Goal: Information Seeking & Learning: Learn about a topic

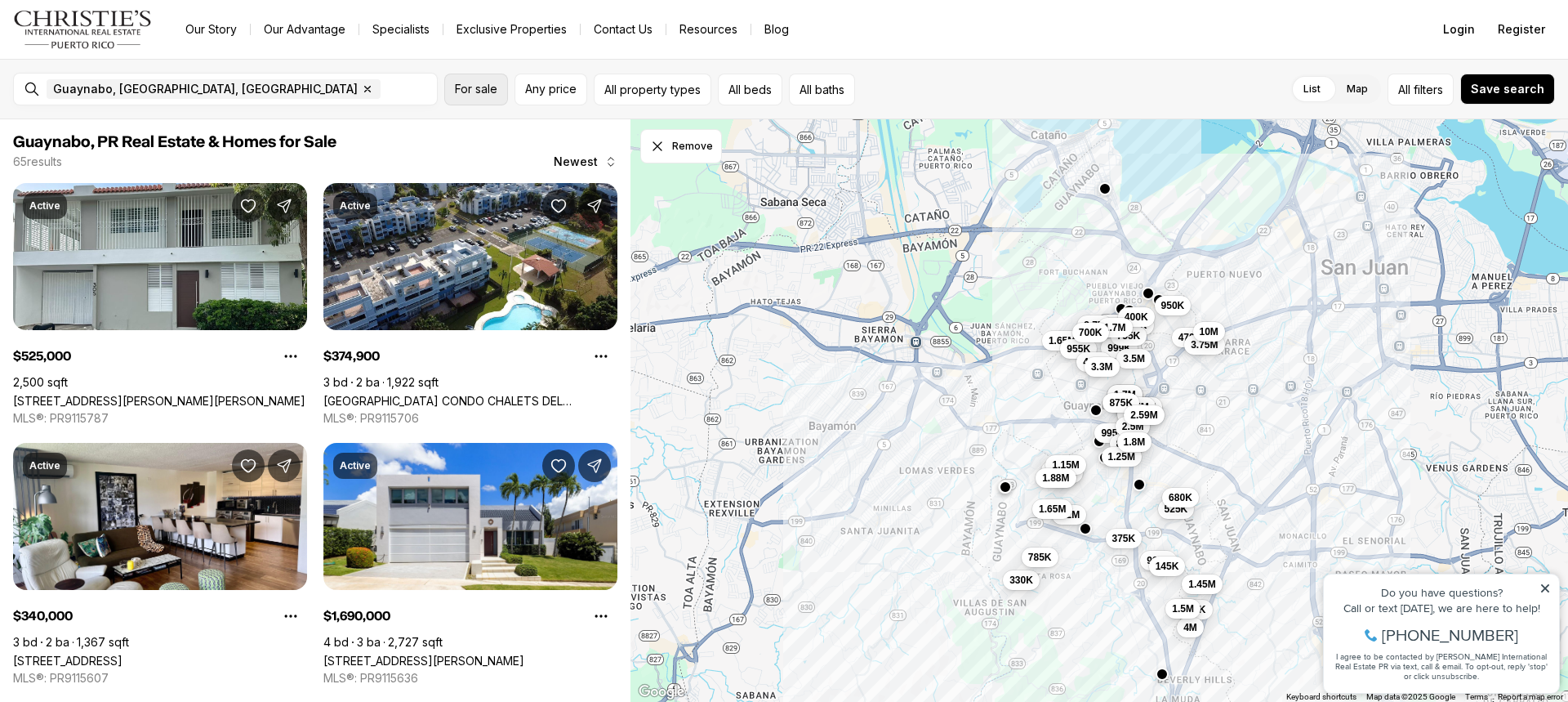
click at [477, 91] on span "For sale" at bounding box center [476, 89] width 43 height 13
click at [533, 92] on span "Any price" at bounding box center [551, 89] width 52 height 13
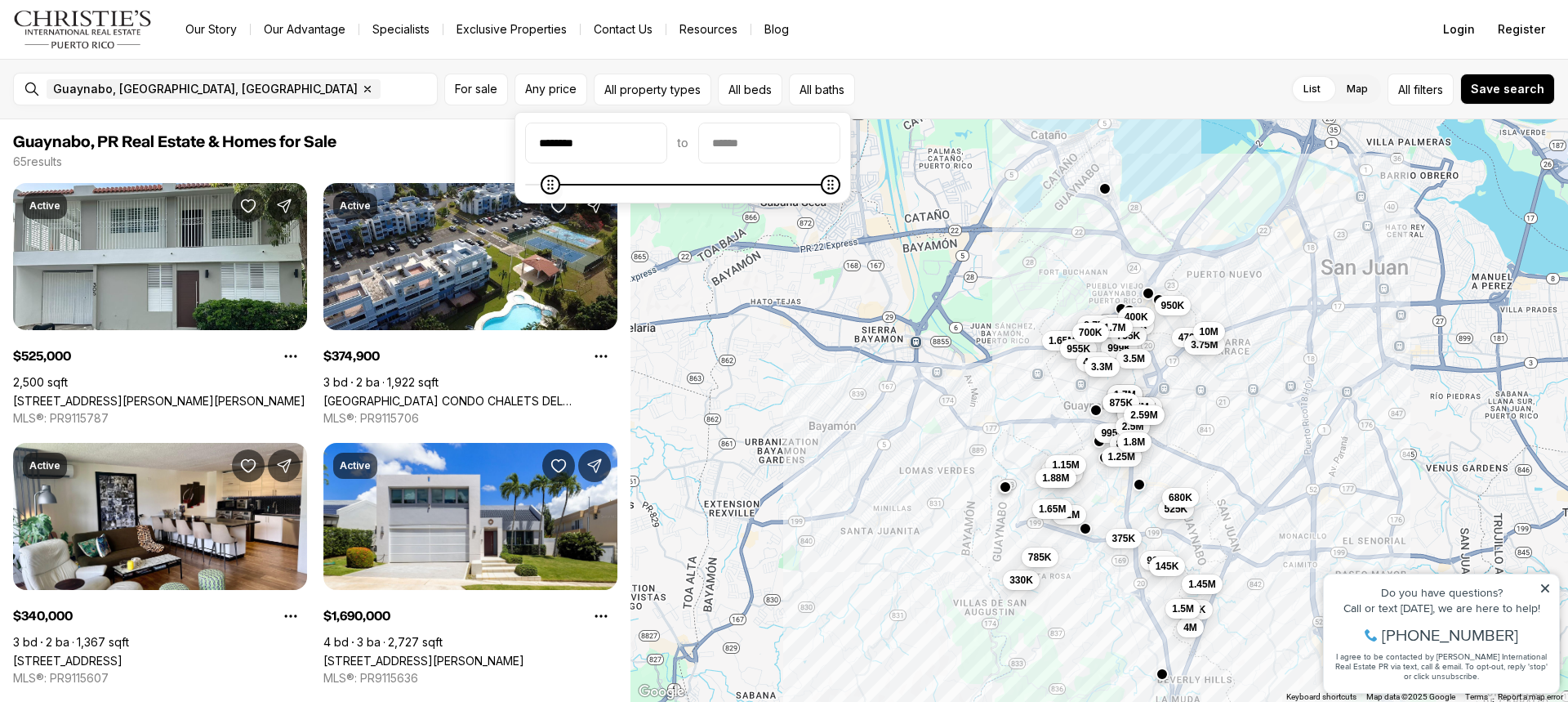
type input "*******"
click at [528, 188] on icon "Minimum" at bounding box center [534, 185] width 13 height 13
type input "**********"
click at [537, 183] on icon "Maximum" at bounding box center [543, 185] width 13 height 13
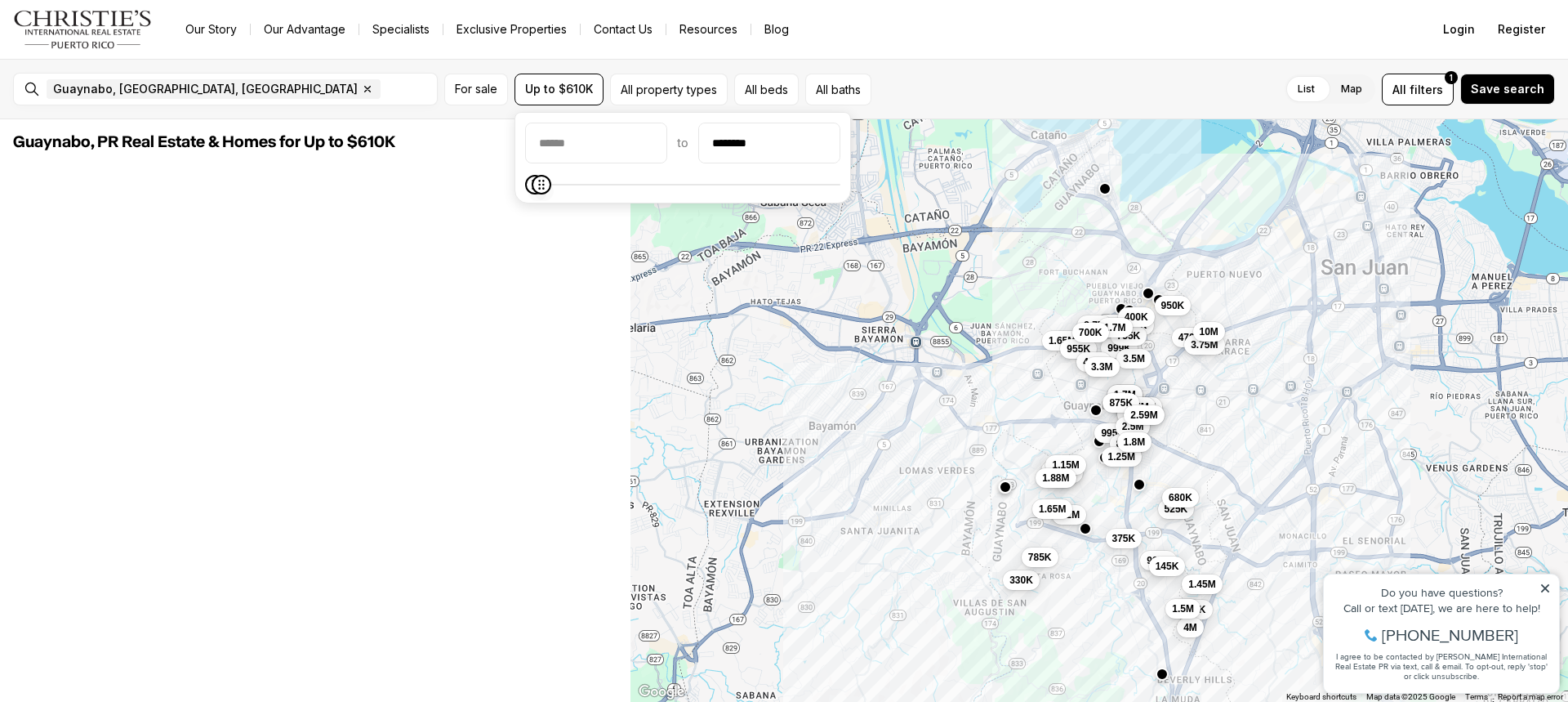
click at [533, 189] on icon "Minimum" at bounding box center [534, 185] width 13 height 13
click at [533, 189] on span "Maximum" at bounding box center [542, 185] width 20 height 20
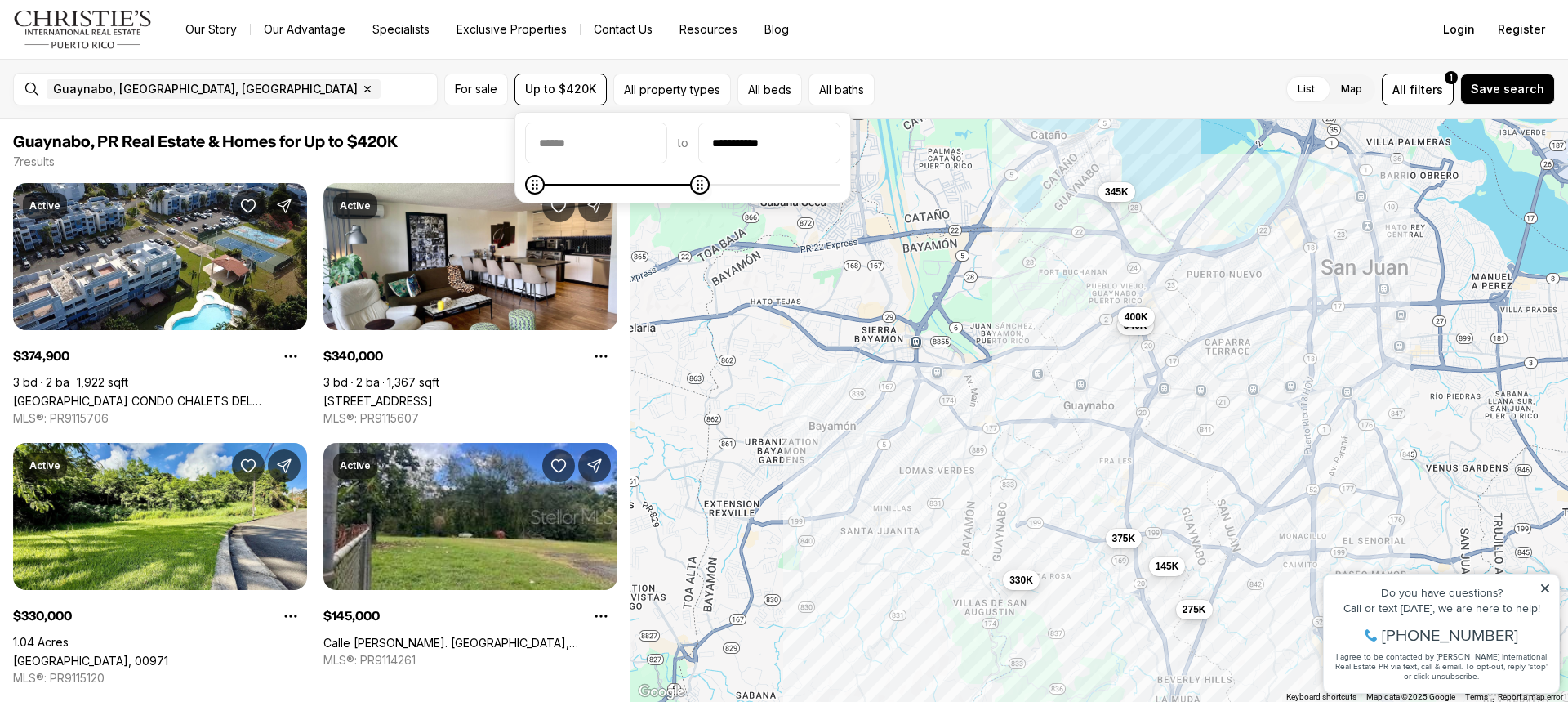
type input "**********"
click at [710, 183] on span "Maximum" at bounding box center [700, 185] width 20 height 20
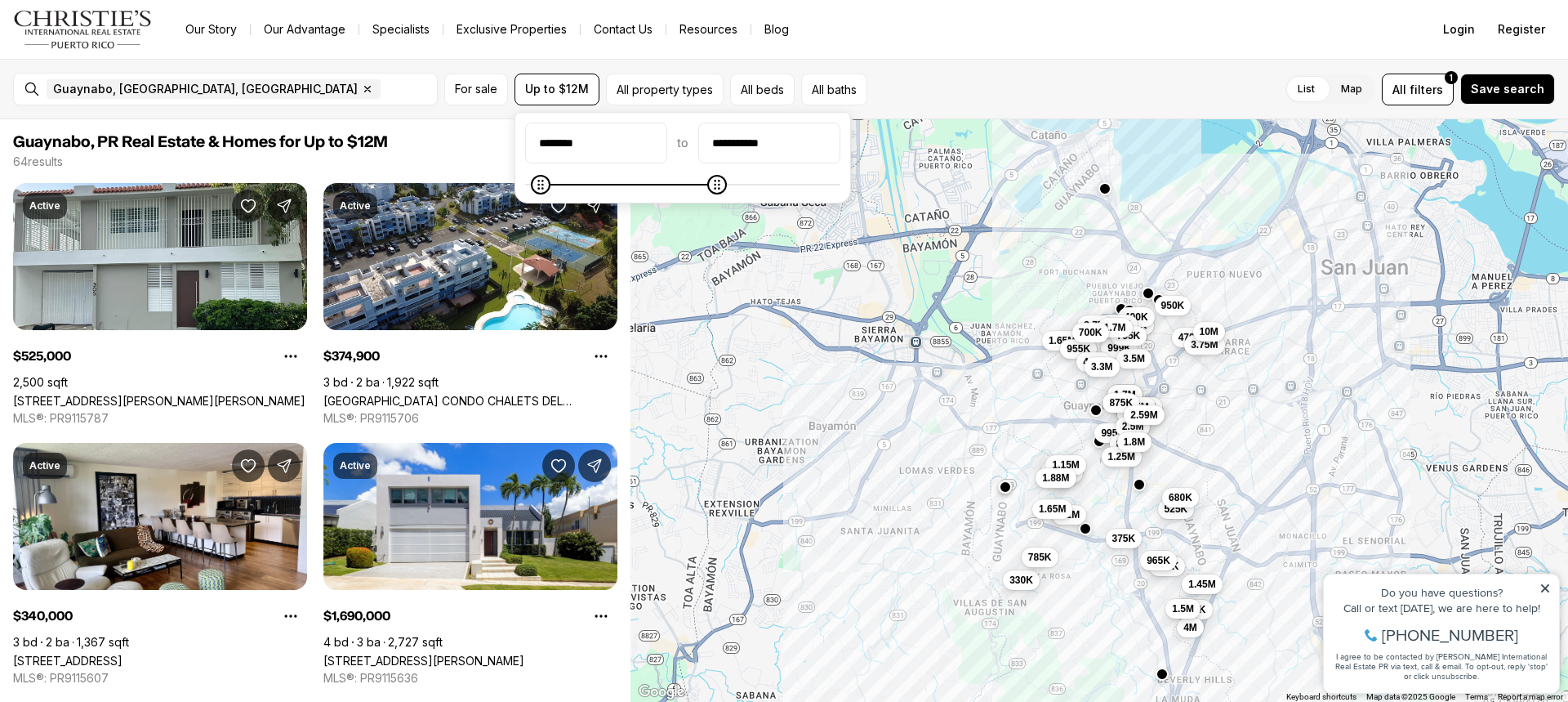
type input "*******"
click at [528, 185] on icon "Minimum" at bounding box center [534, 185] width 13 height 13
type input "********"
click at [534, 179] on span "Maximum" at bounding box center [543, 185] width 20 height 20
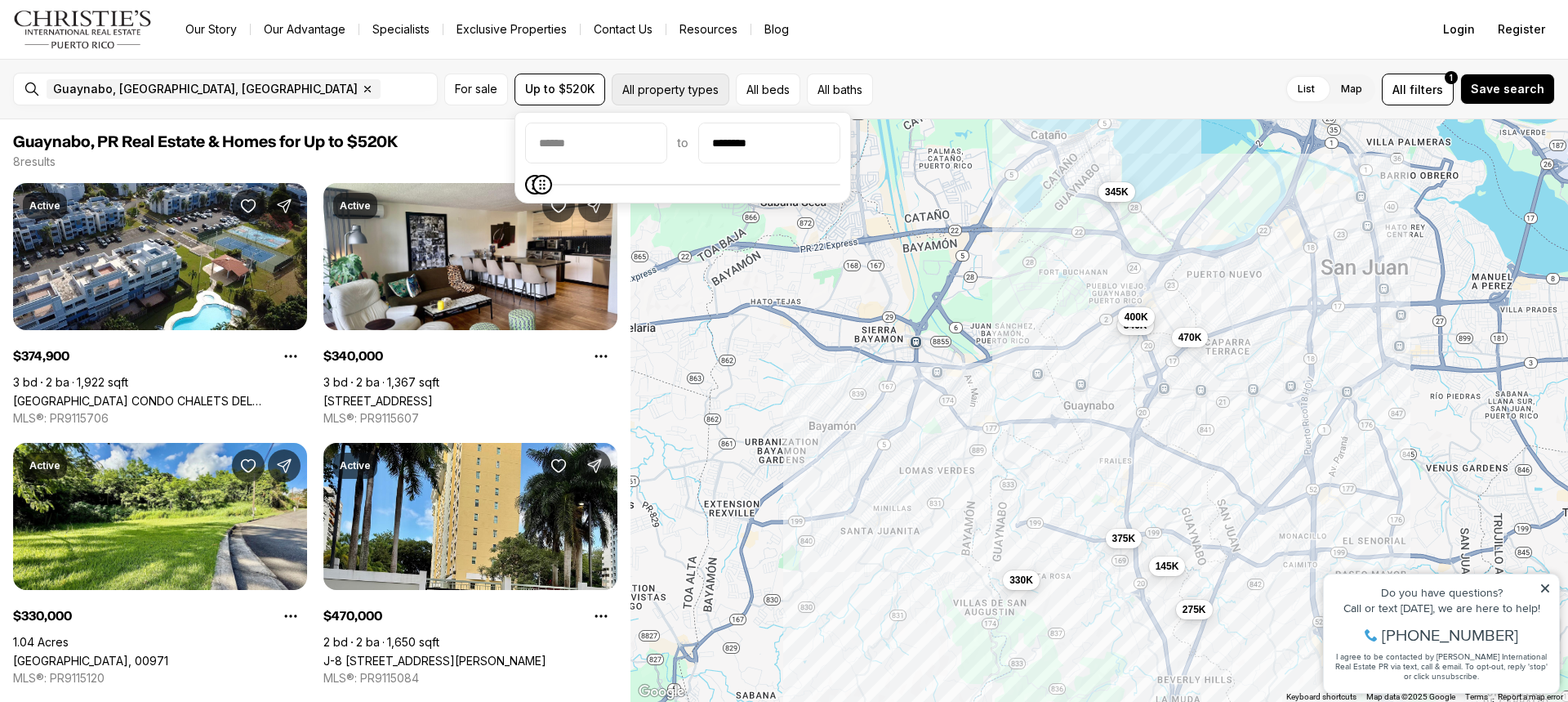
click at [669, 88] on button "All property types" at bounding box center [670, 89] width 118 height 32
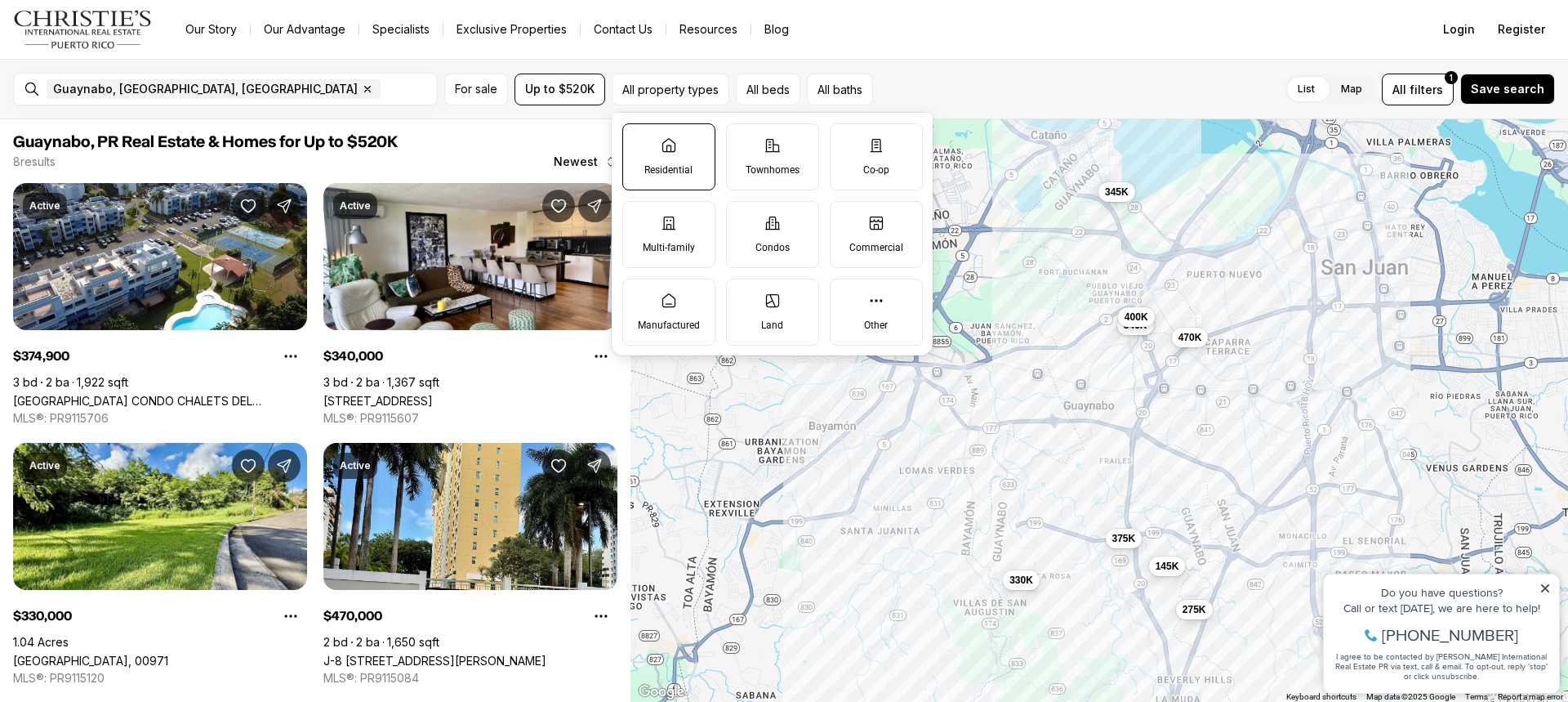
click at [672, 152] on icon at bounding box center [669, 146] width 16 height 16
click at [639, 140] on button "Residential" at bounding box center [631, 132] width 16 height 16
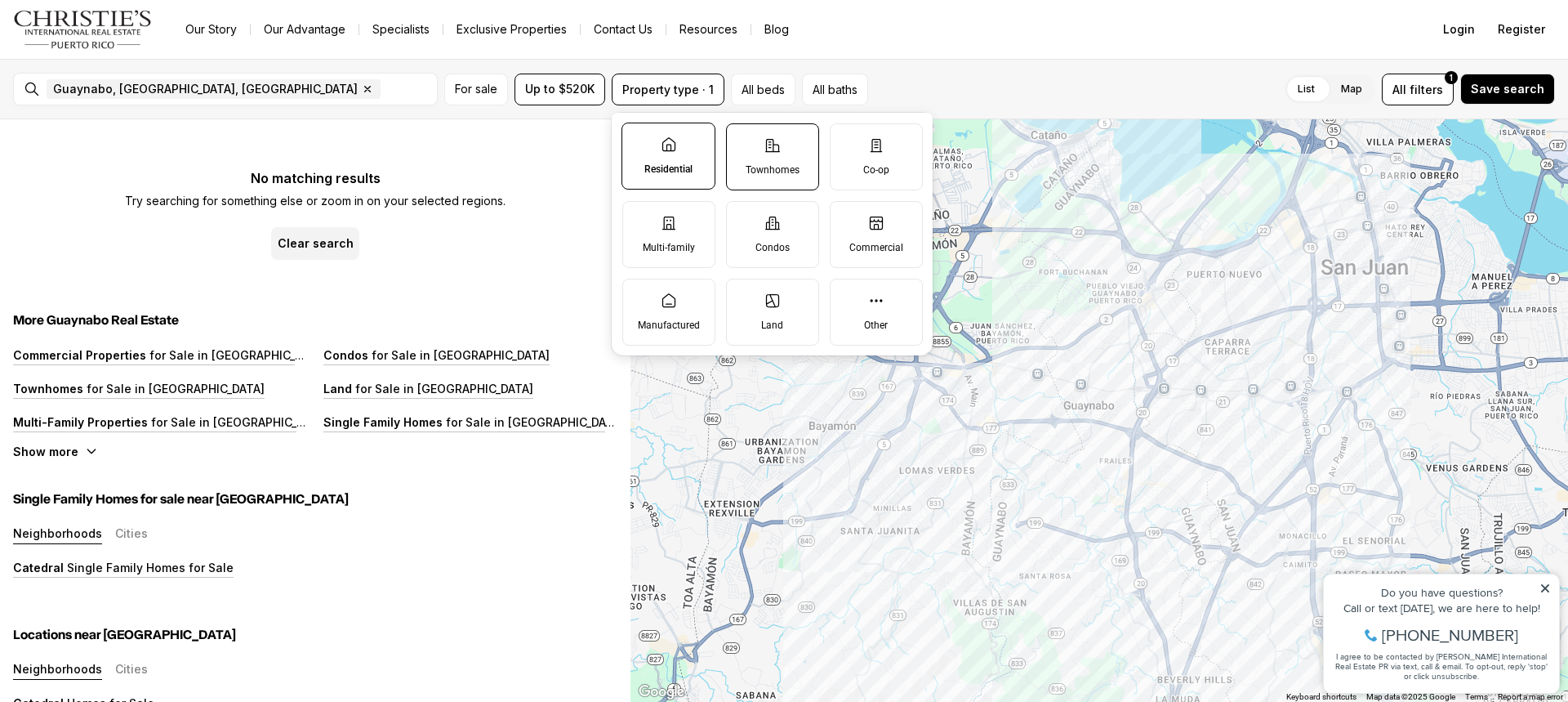
click at [762, 155] on label "Townhomes" at bounding box center [772, 157] width 93 height 67
click at [743, 140] on button "Townhomes" at bounding box center [735, 132] width 16 height 16
click at [678, 241] on p "Multi-family" at bounding box center [669, 247] width 52 height 13
click at [639, 218] on button "Multi-family" at bounding box center [631, 210] width 16 height 16
click at [860, 161] on label "Co-op" at bounding box center [876, 157] width 93 height 67
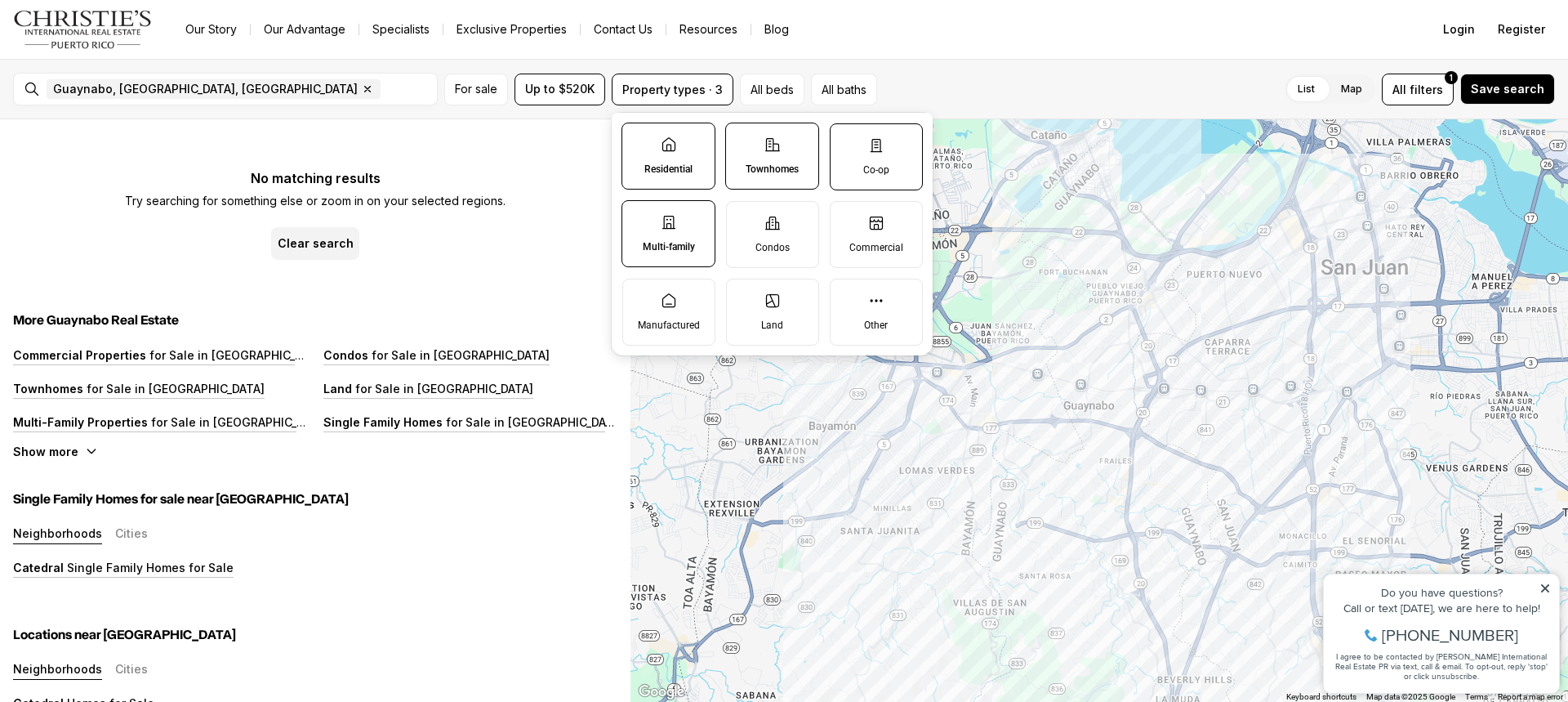
click at [847, 140] on button "Co-op" at bounding box center [838, 132] width 16 height 16
click at [665, 308] on icon at bounding box center [669, 299] width 16 height 16
click at [639, 295] on button "Manufactured" at bounding box center [631, 287] width 16 height 16
click at [761, 303] on label "Land" at bounding box center [772, 311] width 93 height 67
click at [743, 295] on button "Land" at bounding box center [735, 287] width 16 height 16
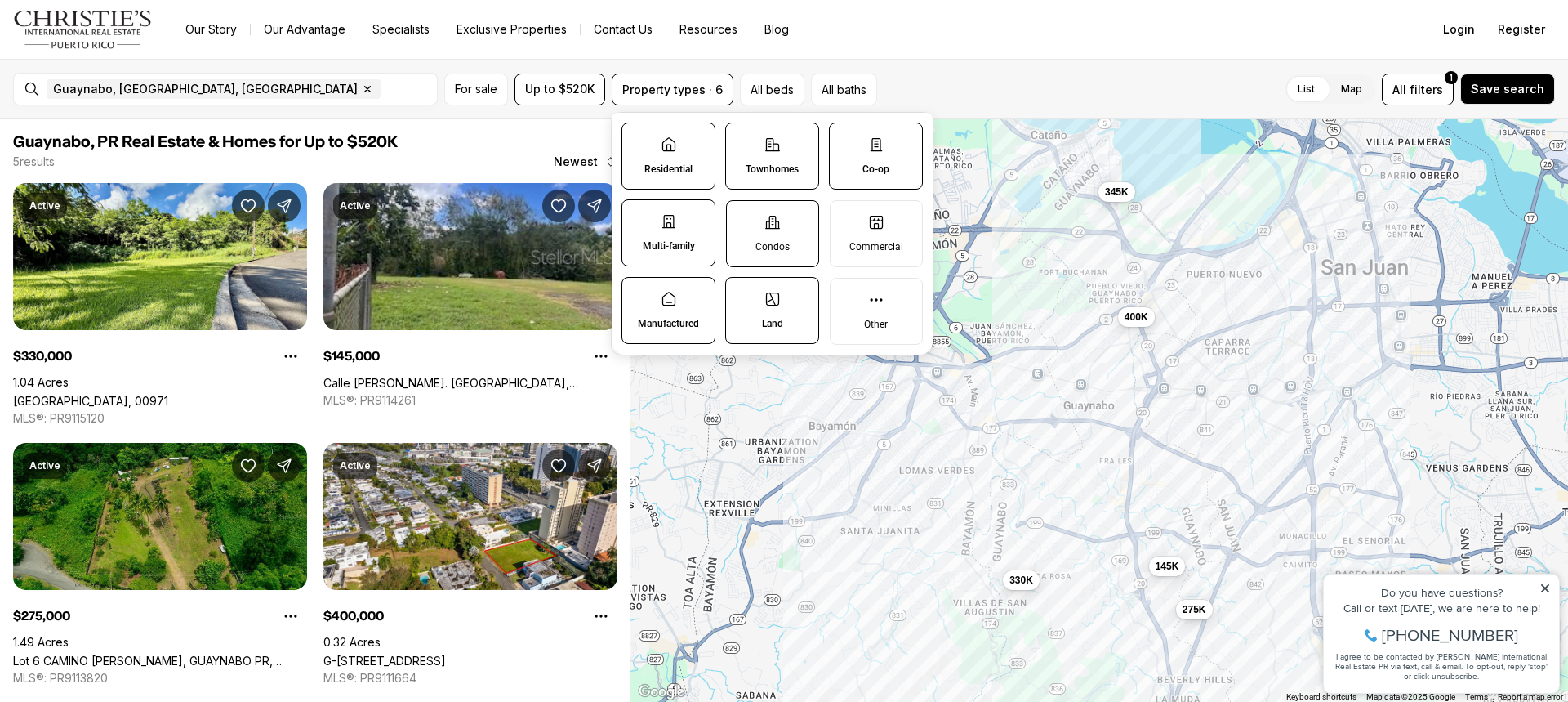
click at [770, 239] on label "Condos" at bounding box center [772, 233] width 93 height 67
click at [743, 217] on button "Condos" at bounding box center [735, 209] width 16 height 16
